Goal: Task Accomplishment & Management: Complete application form

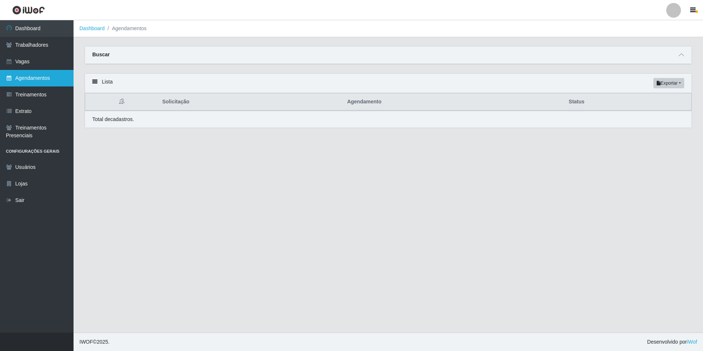
click at [33, 77] on link "Agendamentos" at bounding box center [37, 78] width 74 height 17
click at [680, 57] on icon at bounding box center [681, 54] width 5 height 5
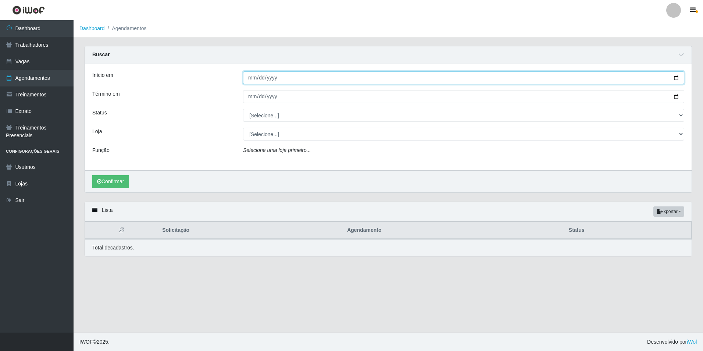
click at [254, 78] on input "Início em" at bounding box center [463, 77] width 441 height 13
drag, startPoint x: 243, startPoint y: 81, endPoint x: 251, endPoint y: 80, distance: 7.8
click at [244, 81] on input "Início em" at bounding box center [463, 77] width 441 height 13
click at [251, 79] on input "Início em" at bounding box center [463, 77] width 441 height 13
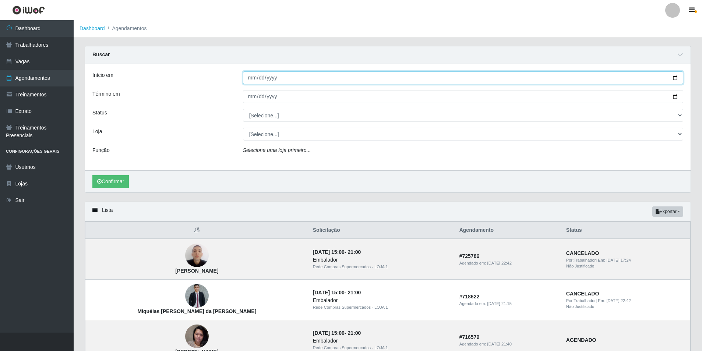
click at [251, 77] on input "Início em" at bounding box center [463, 77] width 440 height 13
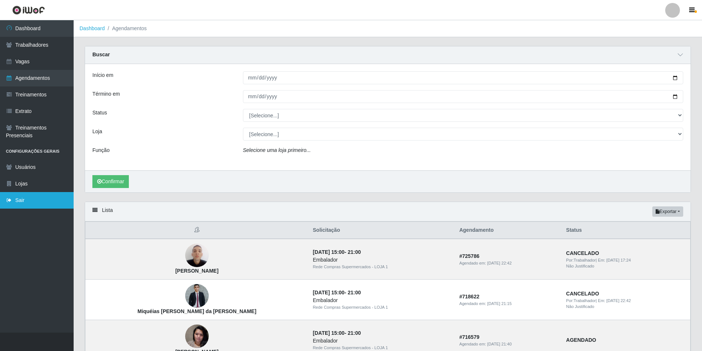
click at [53, 205] on link "Sair" at bounding box center [37, 200] width 74 height 17
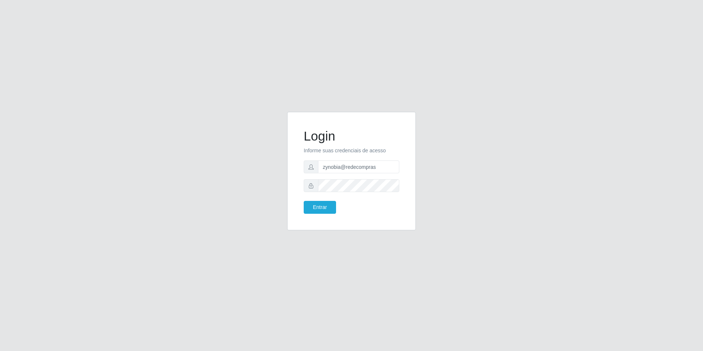
click at [333, 167] on input "zynobia@redecompras" at bounding box center [358, 166] width 81 height 13
type input "zynobia@bomqueso"
click at [323, 208] on button "Entrar" at bounding box center [320, 207] width 32 height 13
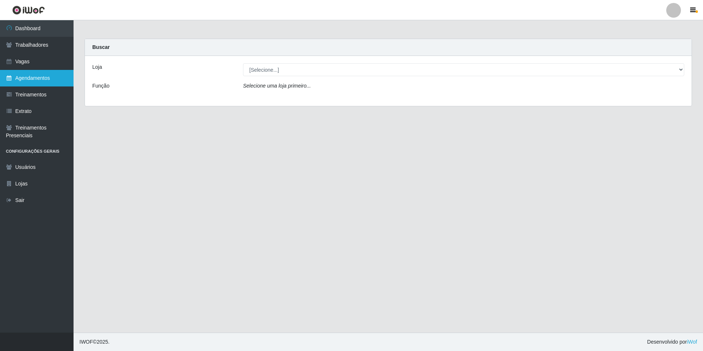
click at [39, 79] on link "Agendamentos" at bounding box center [37, 78] width 74 height 17
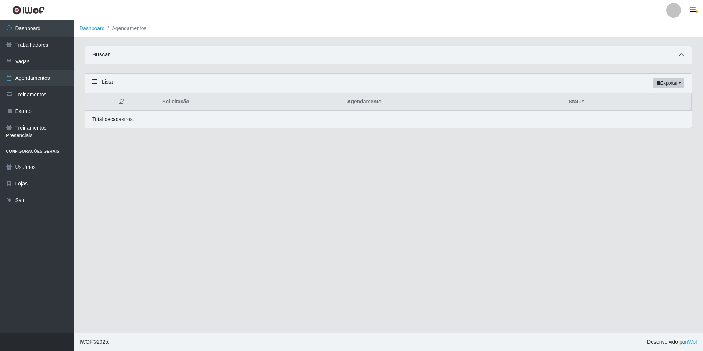
click at [679, 53] on span at bounding box center [681, 55] width 9 height 8
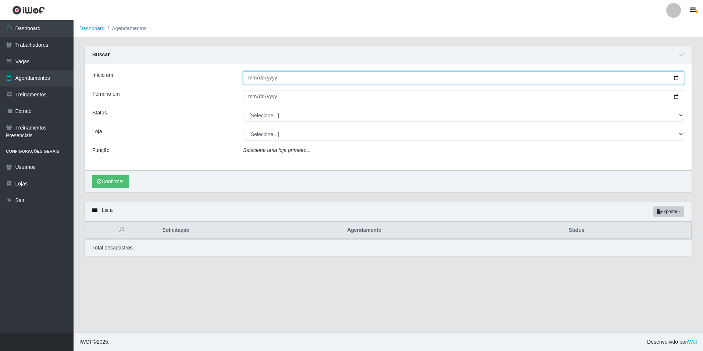
click at [251, 77] on input "Início em" at bounding box center [463, 77] width 441 height 13
type input "[DATE]"
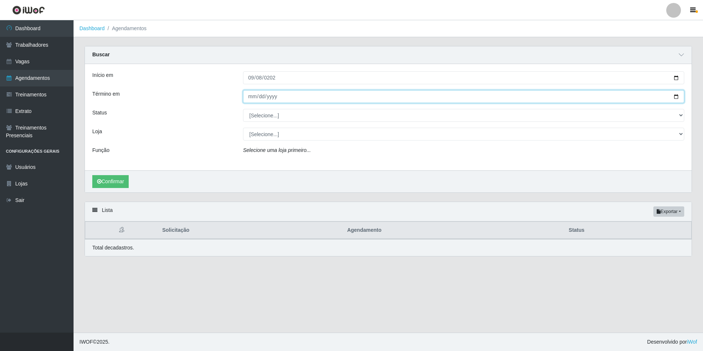
click at [246, 96] on input "Término em" at bounding box center [463, 96] width 441 height 13
type input "[DATE]"
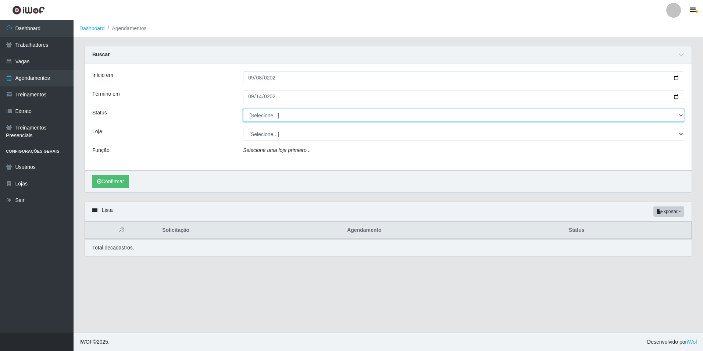
click at [279, 121] on select "[Selecione...] AGENDADO AGUARDANDO LIBERAR EM ANDAMENTO EM REVISÃO FINALIZADO C…" at bounding box center [463, 115] width 441 height 13
select select "FINALIZADO"
click at [243, 109] on select "[Selecione...] AGENDADO AGUARDANDO LIBERAR EM ANDAMENTO EM REVISÃO FINALIZADO C…" at bounding box center [463, 115] width 441 height 13
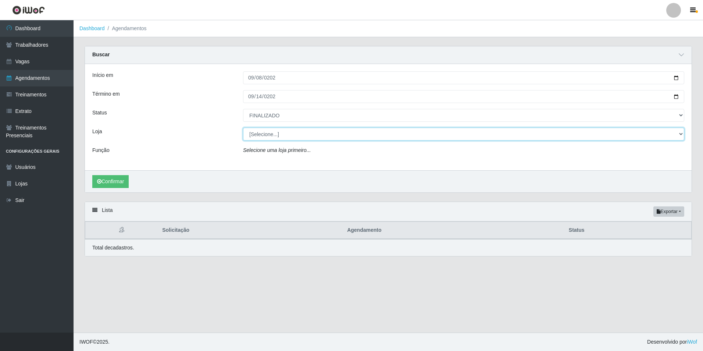
click at [290, 137] on select "[Selecione...] BomQueSó Agreste - Loja 1 BomQueSó Agreste - Loja 2 BomQueSó Agr…" at bounding box center [463, 134] width 441 height 13
select select "213"
click at [243, 128] on select "[Selecione...] BomQueSó Agreste - Loja 1 BomQueSó Agreste - Loja 2 BomQueSó Agr…" at bounding box center [463, 134] width 441 height 13
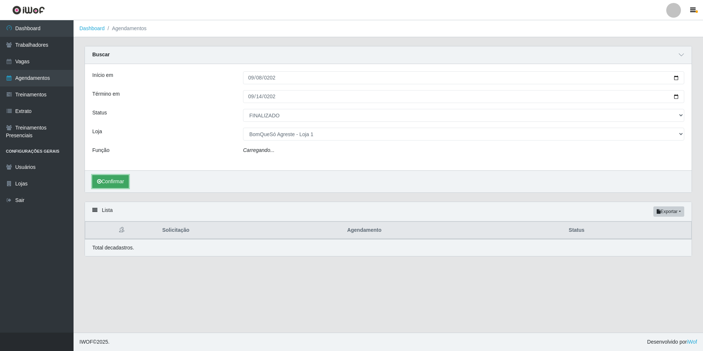
click at [112, 180] on button "Confirmar" at bounding box center [110, 181] width 36 height 13
